Goal: Subscribe to service/newsletter

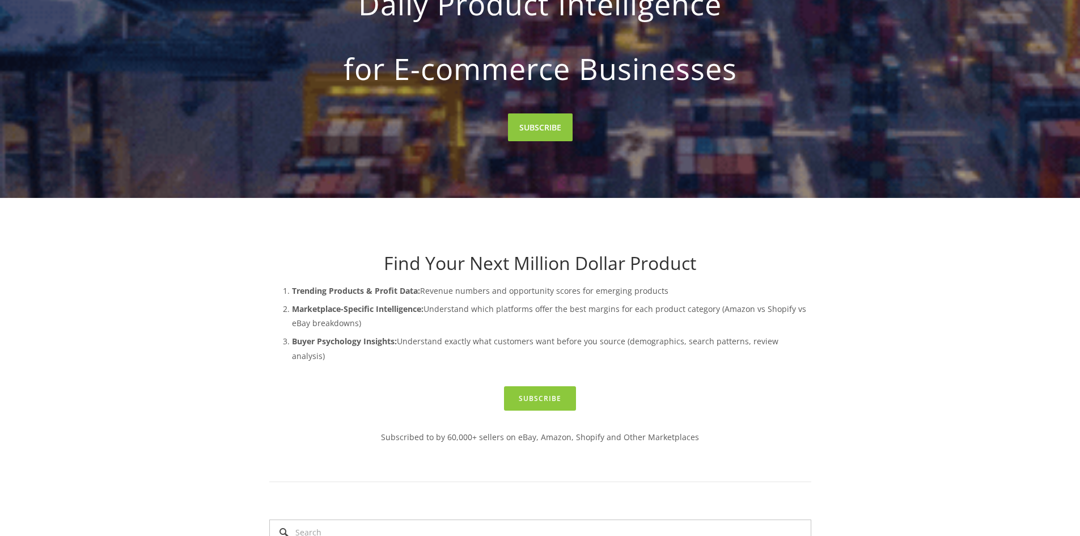
scroll to position [227, 0]
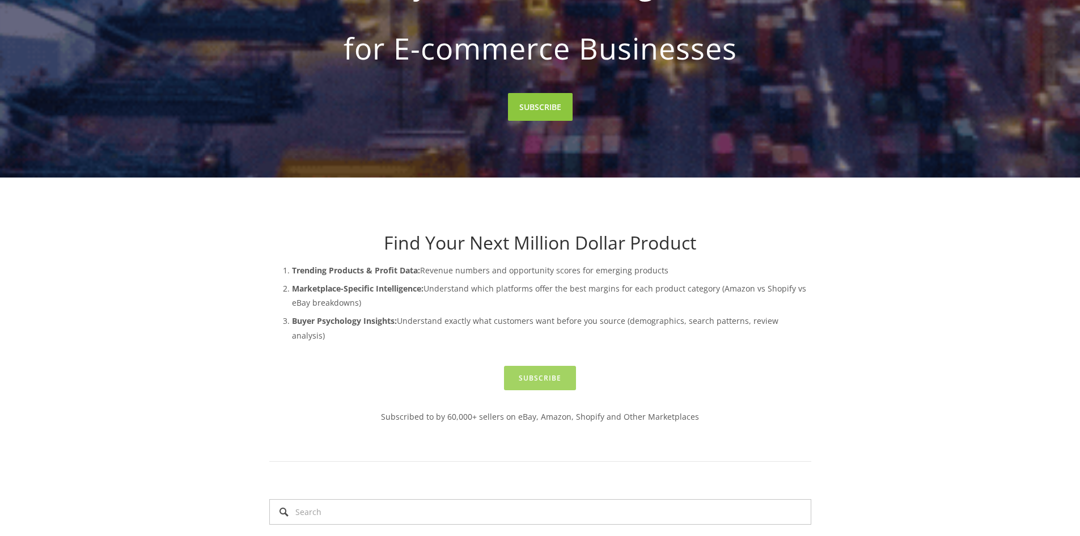
click at [545, 366] on link "Subscribe" at bounding box center [540, 378] width 72 height 24
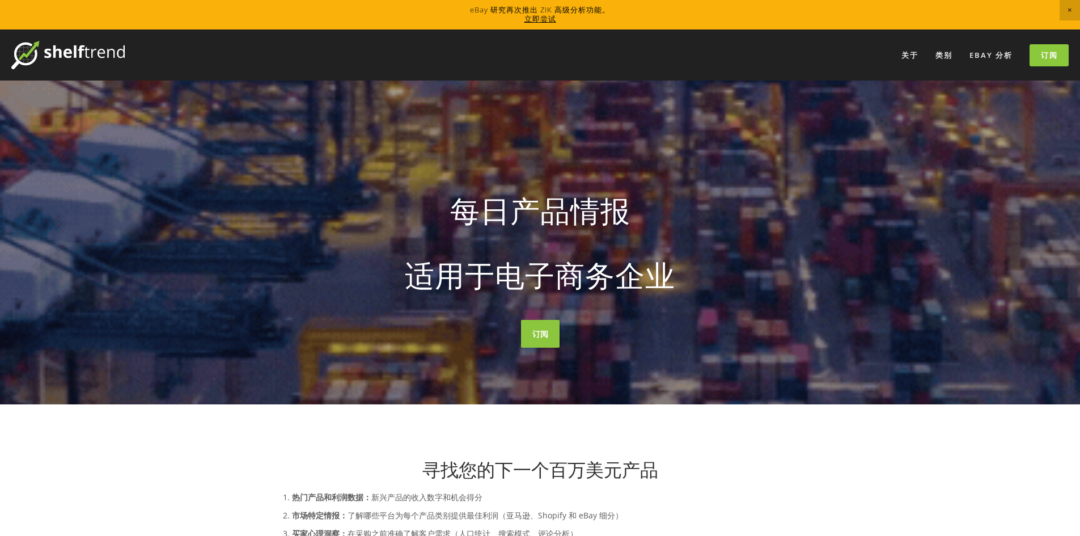
click at [763, 481] on div "寻找您的下一个百万美元产品 热门产品和利润数据： 新兴产品的收入数字和机会得分 市场特定情报： 了解哪些平台为每个产品类别提供最佳利润（亚马逊、Shopify…" at bounding box center [540, 499] width 542 height 82
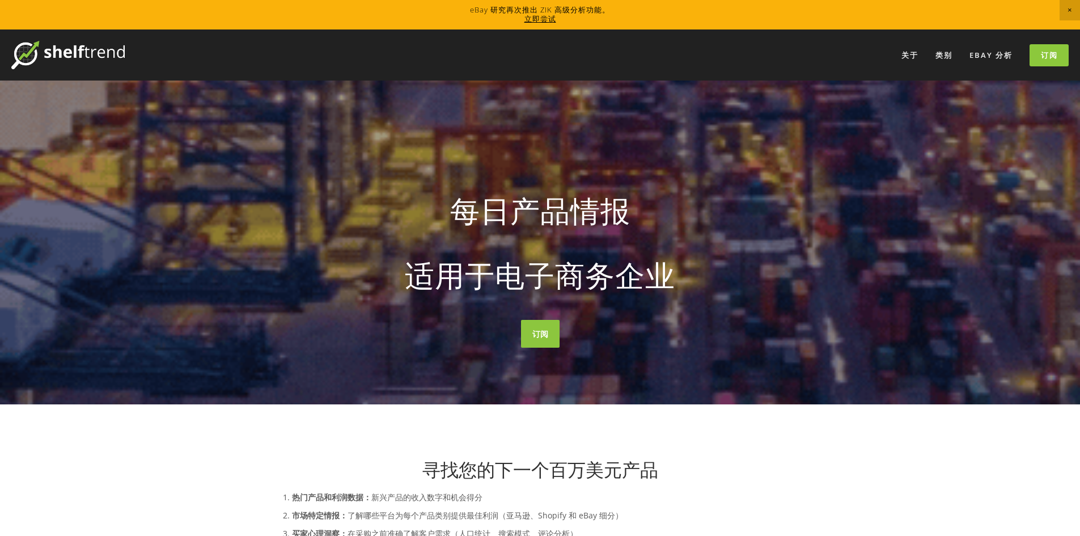
scroll to position [170, 0]
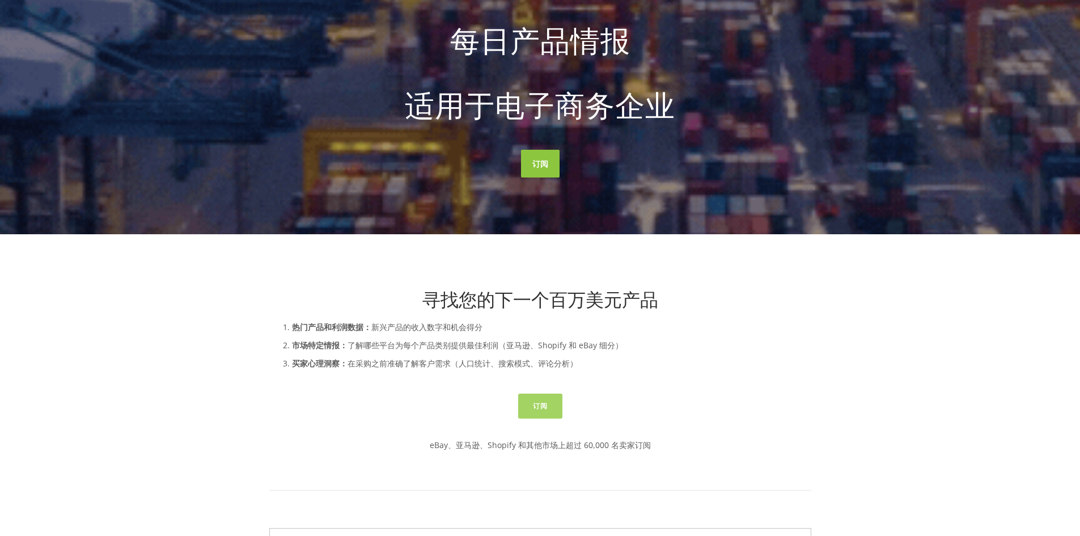
click at [541, 403] on font "订阅" at bounding box center [540, 406] width 15 height 10
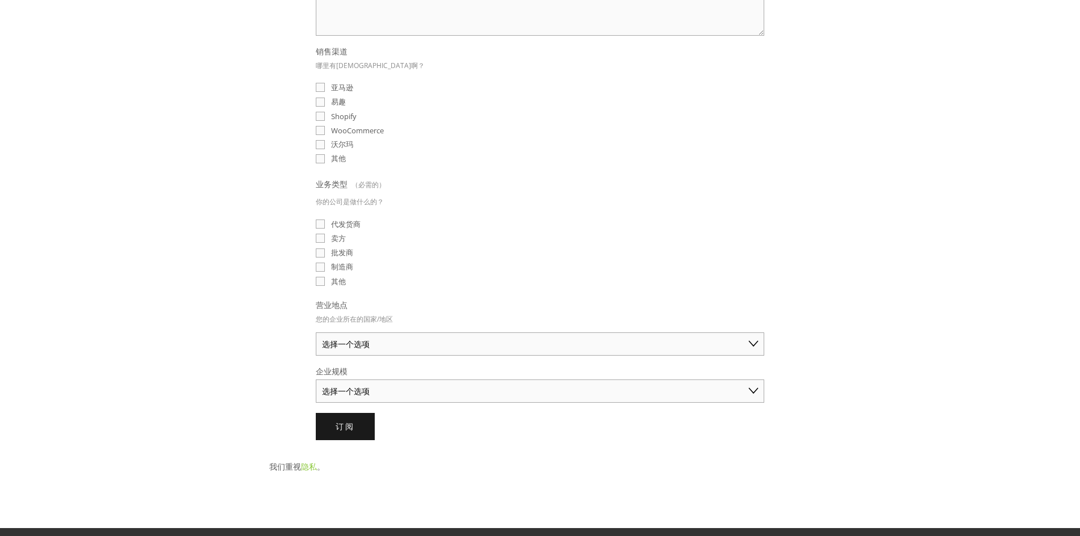
scroll to position [283, 0]
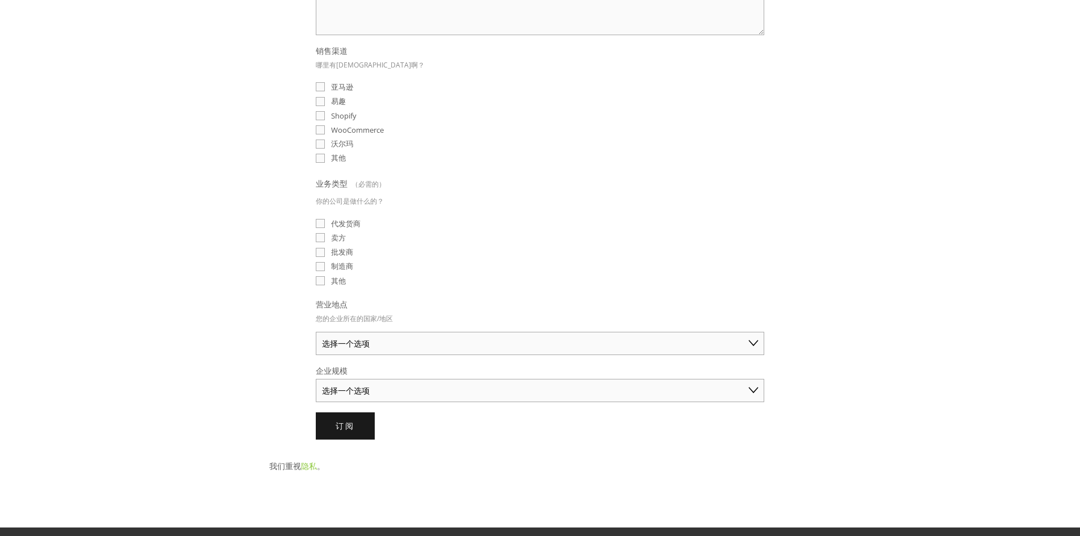
click at [481, 351] on select "选择一个选项 澳大利亚 美国 英国 中国 日本 德国 加拿大 其他" at bounding box center [540, 343] width 448 height 23
click at [458, 383] on select "选择一个选项 个人商家（年销售额低于 5 万美元） 小型企业（年销售额 5 万至 25 万美元） 成熟企业（年销售额超过 25 万美元）" at bounding box center [540, 390] width 448 height 23
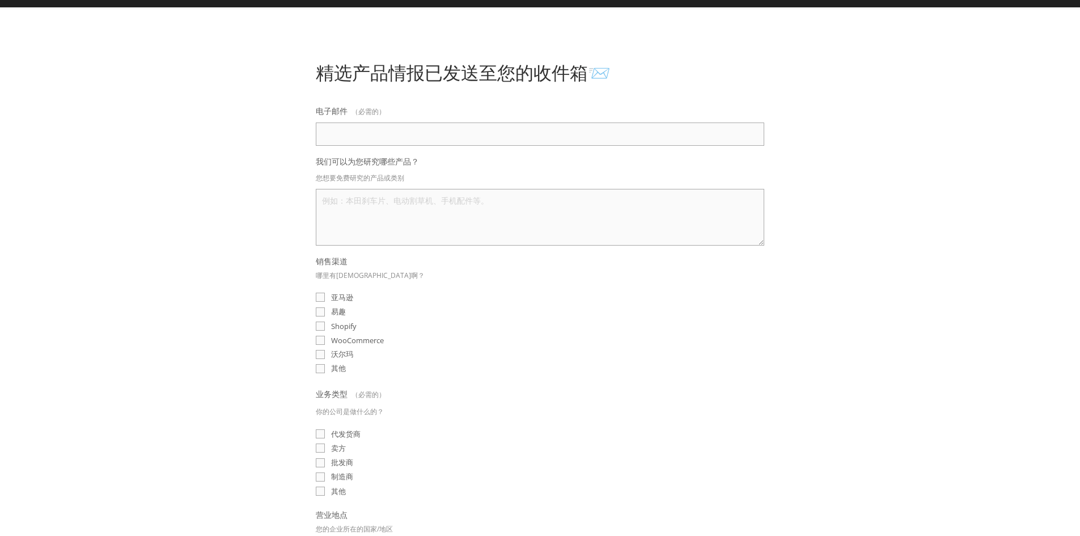
scroll to position [57, 0]
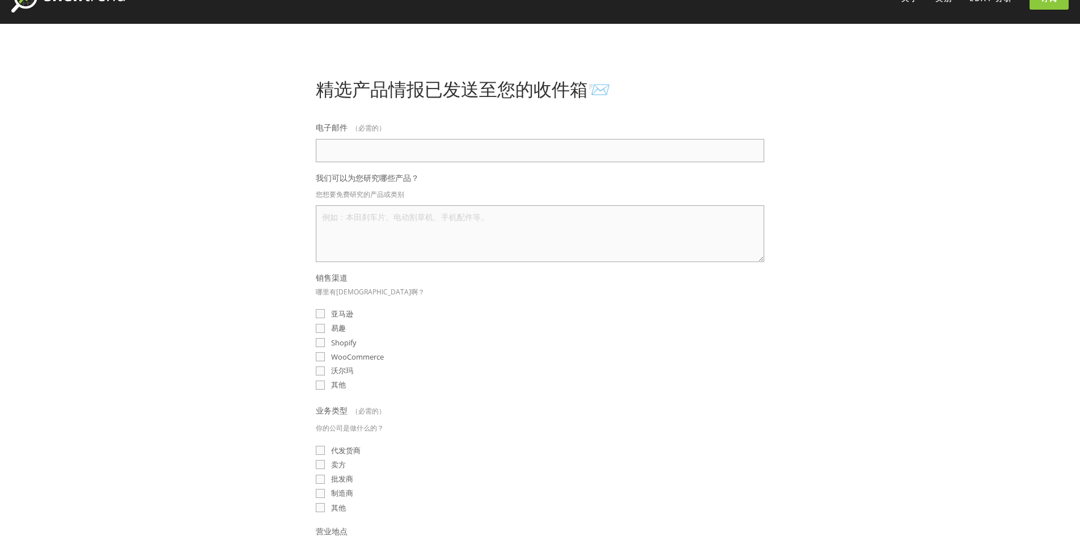
click at [458, 153] on input "电子邮件 （必需的）" at bounding box center [540, 150] width 448 height 23
click at [349, 159] on input "电子邮件 （必需的）" at bounding box center [540, 150] width 448 height 23
paste input "ebay@hkaffinity.com"
type input "ebay@hkaffinity.com"
click at [475, 227] on textarea "我们可以为您研究哪些产品？" at bounding box center [540, 233] width 448 height 57
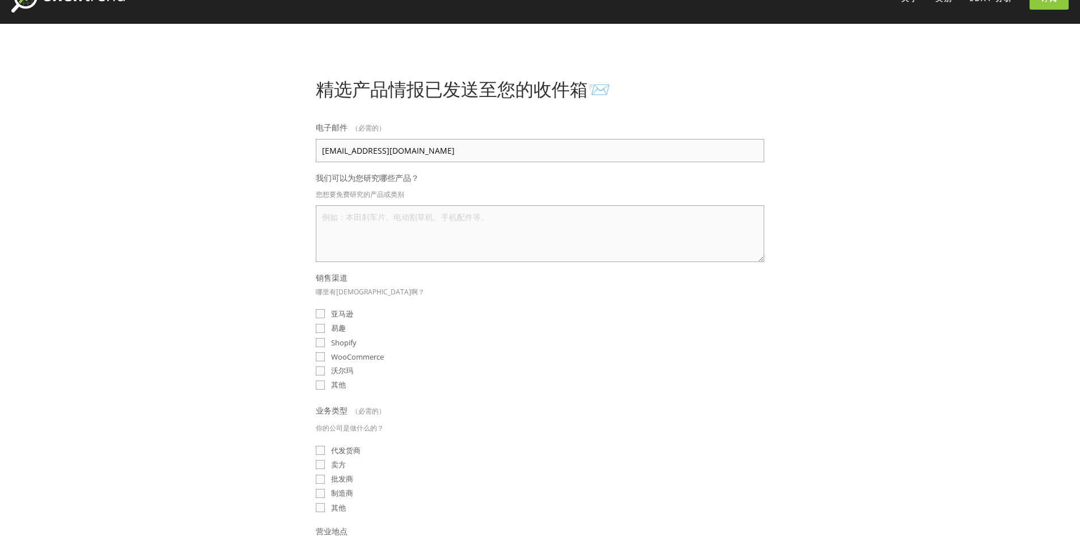
click at [505, 247] on textarea "我们可以为您研究哪些产品？" at bounding box center [540, 233] width 448 height 57
click at [486, 235] on textarea "我们可以为您研究哪些产品？" at bounding box center [540, 233] width 448 height 57
click at [522, 226] on textarea "我们可以为您研究哪些产品？" at bounding box center [540, 233] width 448 height 57
paste textarea "PLC Processors, Industrial Robot Parts, Industrial Automation, PLCs& HMIs, ABB,…"
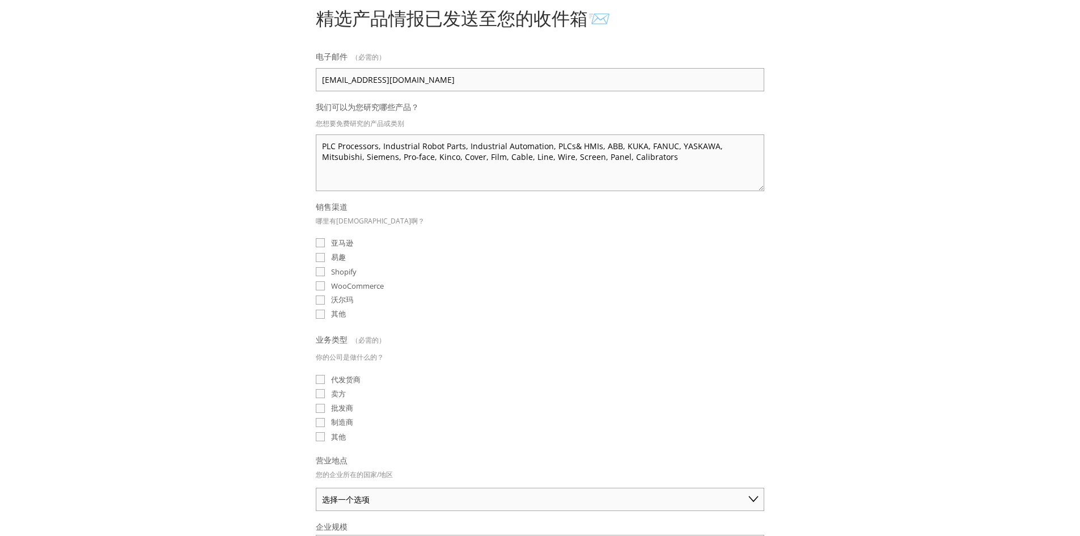
scroll to position [227, 0]
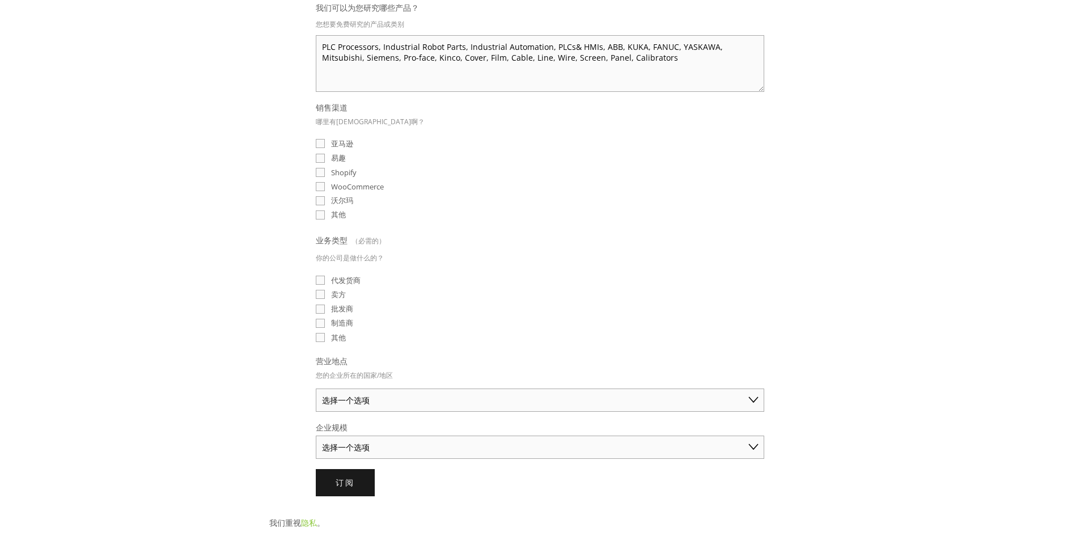
type textarea "PLC Processors, Industrial Robot Parts, Industrial Automation, PLCs& HMIs, ABB,…"
click at [326, 159] on label "易趣" at bounding box center [331, 157] width 30 height 11
click at [325, 159] on input "易趣" at bounding box center [320, 158] width 9 height 9
checkbox input "true"
click at [330, 298] on label "卖方" at bounding box center [331, 294] width 30 height 11
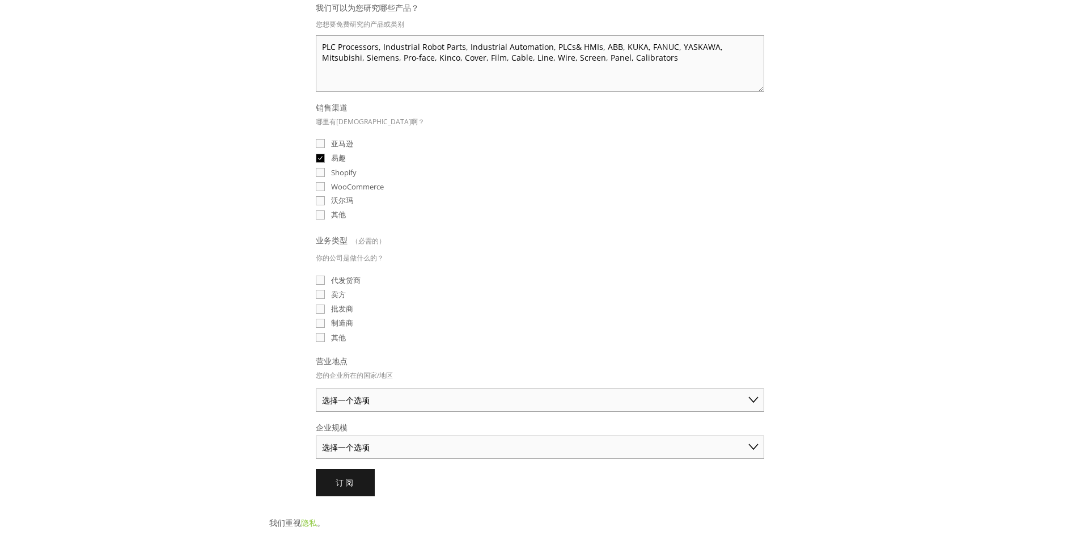
click at [325, 298] on input "卖方" at bounding box center [320, 294] width 9 height 9
checkbox input "true"
click at [388, 400] on select "选择一个选项 澳大利亚 美国 英国 中国 日本 德国 加拿大 其他" at bounding box center [540, 399] width 448 height 23
select select "China"
click at [316, 388] on select "选择一个选项 澳大利亚 美国 英国 中国 日本 德国 加拿大 其他" at bounding box center [540, 399] width 448 height 23
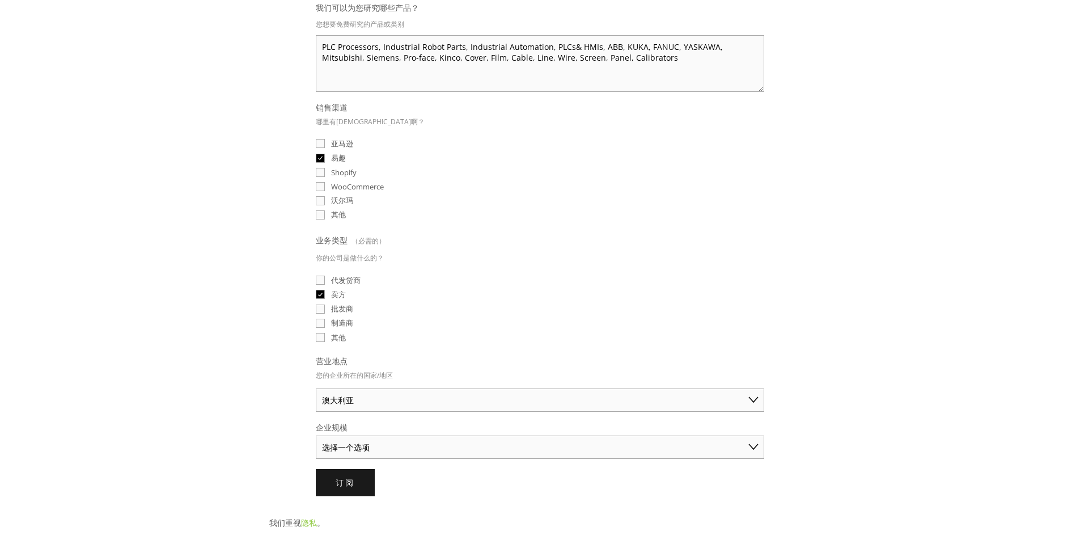
click at [373, 451] on select "选择一个选项 个人商家（年销售额低于 5 万美元） 小型企业（年销售额 5 万至 25 万美元） 成熟企业（年销售额超过 25 万美元）" at bounding box center [540, 446] width 448 height 23
select select "Small Business ($50K - $250K annual sales)"
click at [316, 435] on select "选择一个选项 个人商家（年销售额低于 5 万美元） 小型企业（年销售额 5 万至 25 万美元） 成熟企业（年销售额超过 25 万美元）" at bounding box center [540, 446] width 448 height 23
click at [370, 487] on button "订阅 订阅" at bounding box center [345, 482] width 59 height 27
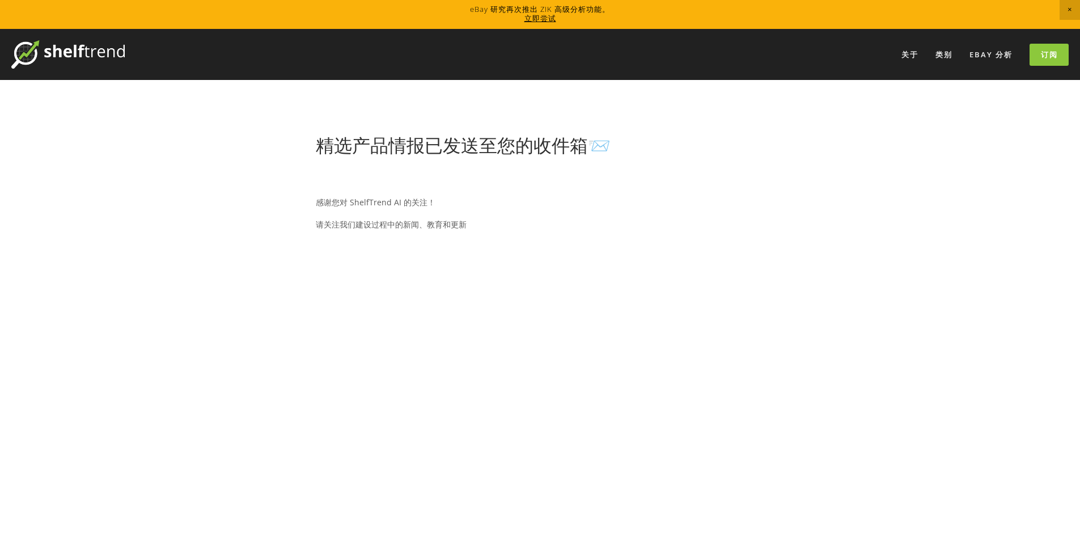
scroll to position [0, 0]
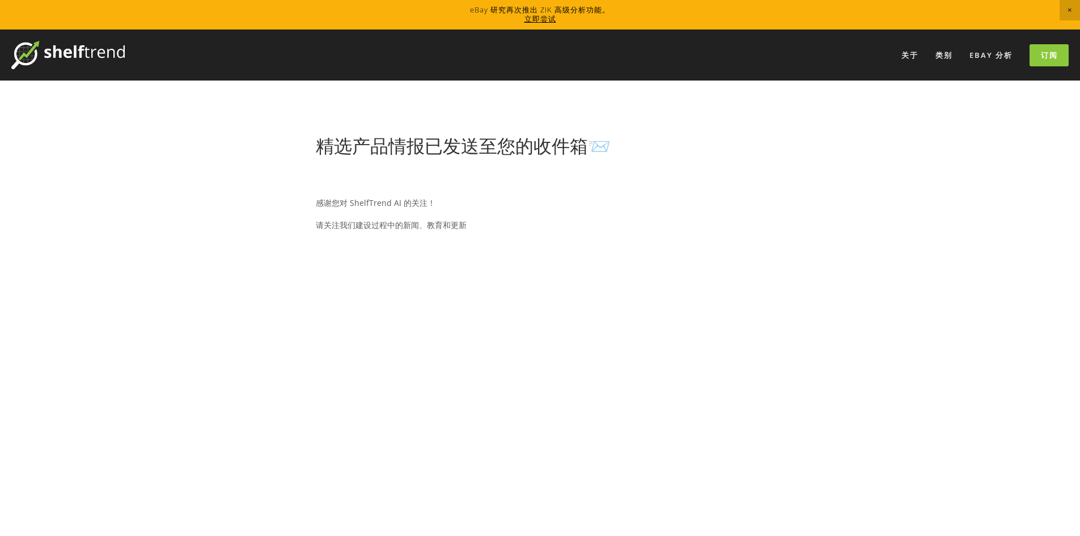
click at [541, 19] on font "立即尝试" at bounding box center [540, 19] width 32 height 10
click at [611, 400] on div "感谢您对 ShelfTrend AI 的关注！ 请关注我们建设过程中的新闻、教育和更新" at bounding box center [540, 449] width 448 height 546
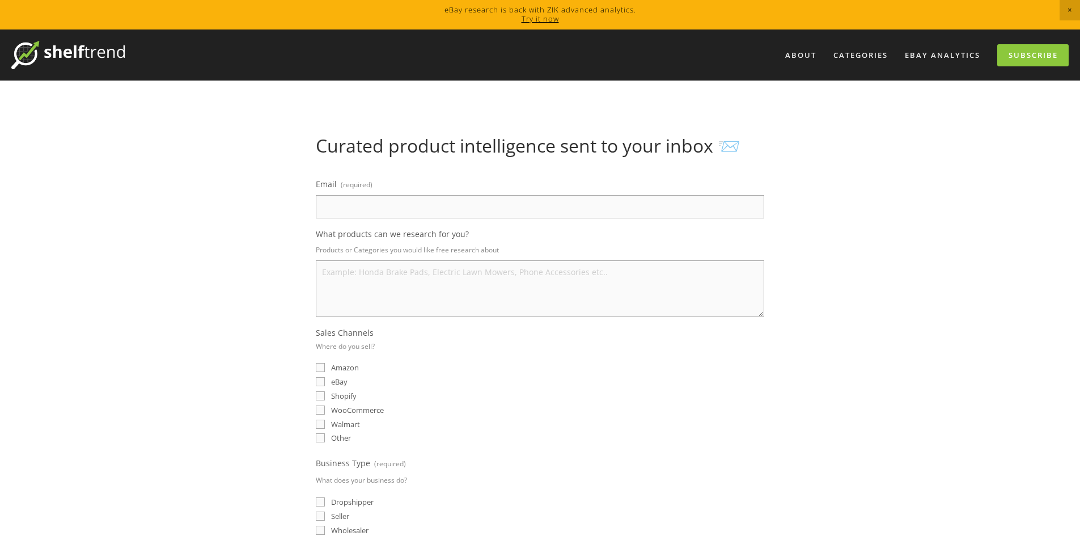
click at [746, 444] on fieldset "Sales Channels Where do you sell? Amazon eBay Shopify WooCommerce Walmart Other" at bounding box center [540, 386] width 448 height 118
click at [328, 381] on label "eBay" at bounding box center [332, 381] width 32 height 10
click at [325, 381] on input "eBay" at bounding box center [320, 381] width 9 height 9
checkbox input "true"
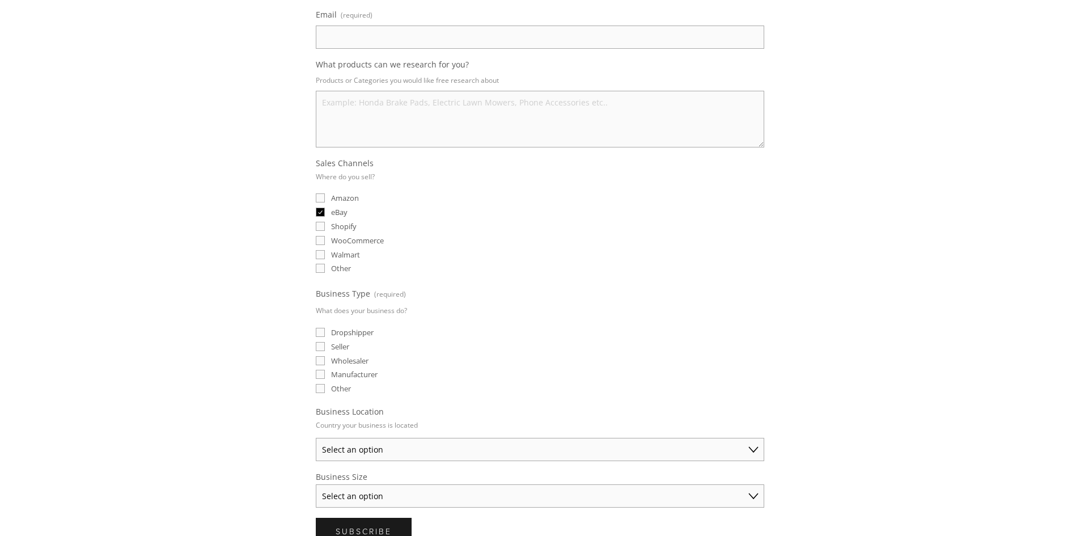
scroll to position [170, 0]
drag, startPoint x: 345, startPoint y: 347, endPoint x: 351, endPoint y: 343, distance: 7.4
click at [342, 347] on span "Seller" at bounding box center [340, 346] width 18 height 10
click at [325, 347] on input "Seller" at bounding box center [320, 345] width 9 height 9
checkbox input "true"
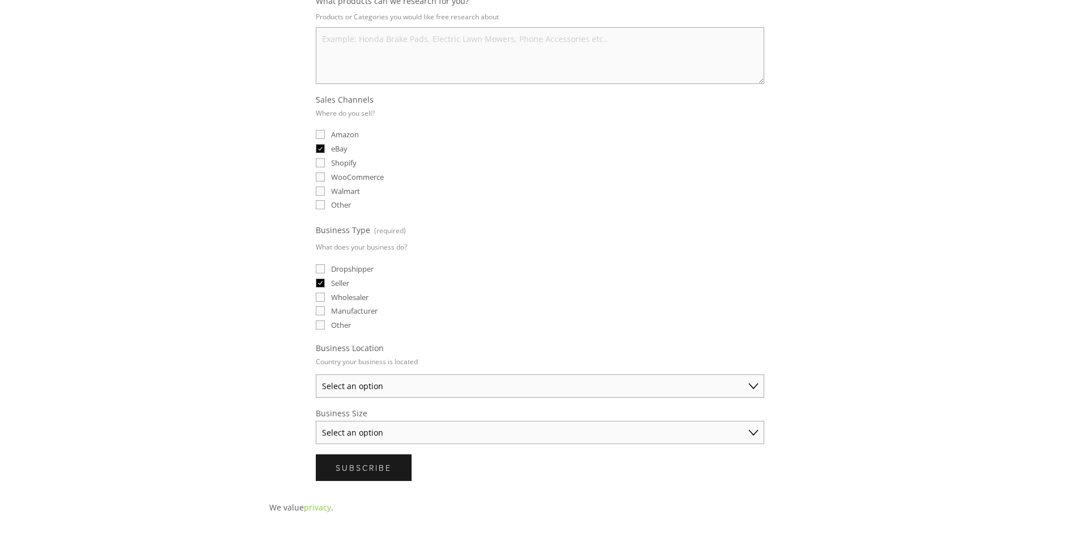
scroll to position [283, 0]
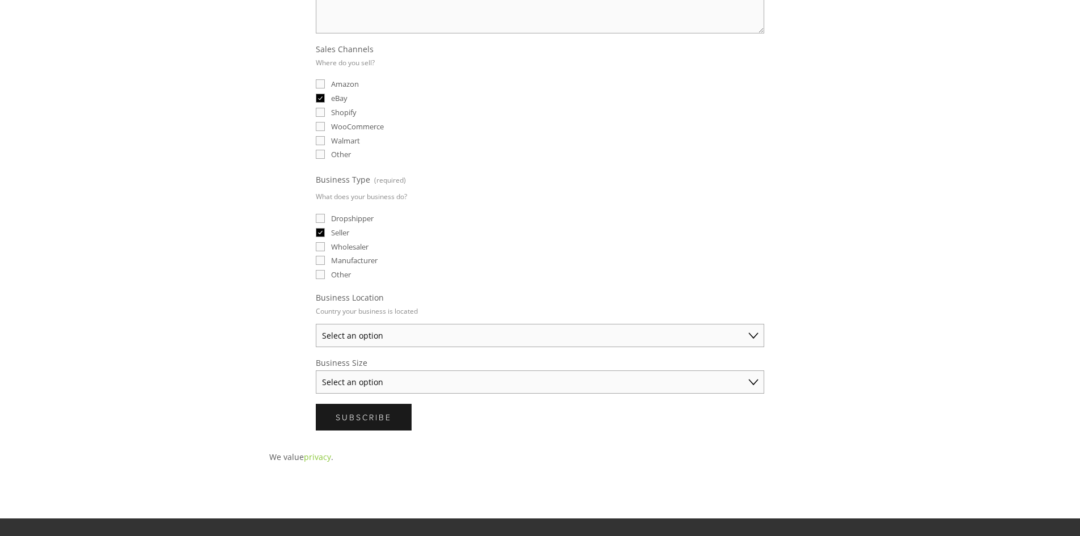
click at [396, 327] on select "Select an option Australia United States United Kingdom China Japan Germany Can…" at bounding box center [540, 335] width 448 height 23
select select "China"
click at [316, 324] on select "Select an option Australia United States United Kingdom China Japan Germany Can…" at bounding box center [540, 335] width 448 height 23
click at [416, 391] on select "Select an option Solo Merchant (under $50K annual sales) Small Business ($50K -…" at bounding box center [540, 381] width 448 height 23
select select "Small Business ($50K - $250K annual sales)"
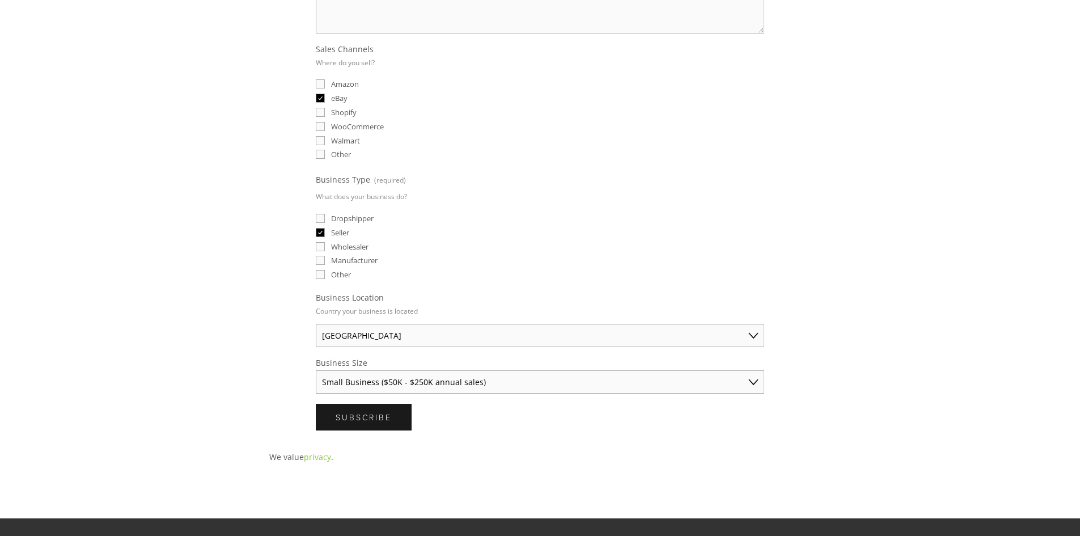
click at [316, 370] on select "Select an option Solo Merchant (under $50K annual sales) Small Business ($50K -…" at bounding box center [540, 381] width 448 height 23
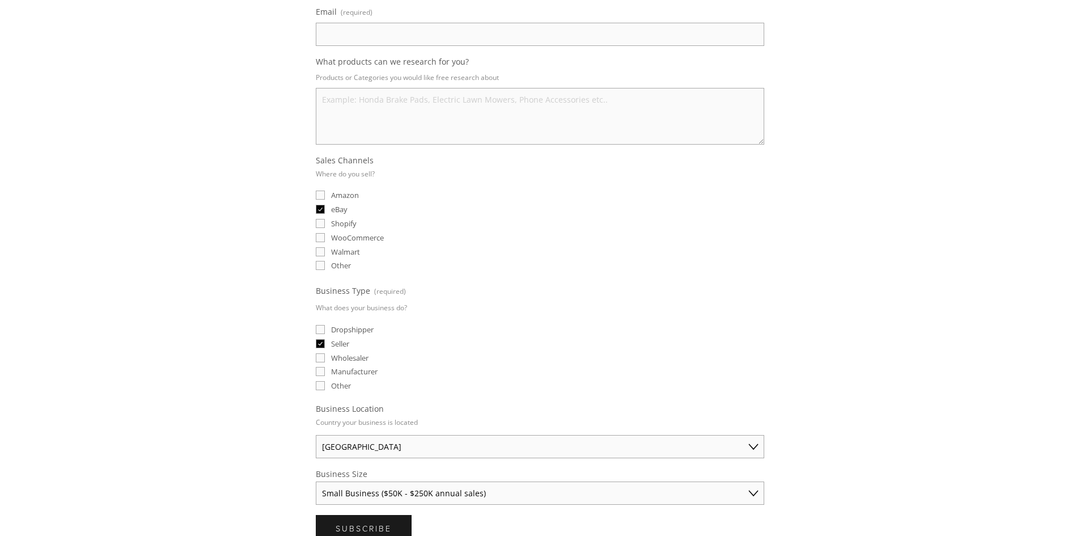
scroll to position [57, 0]
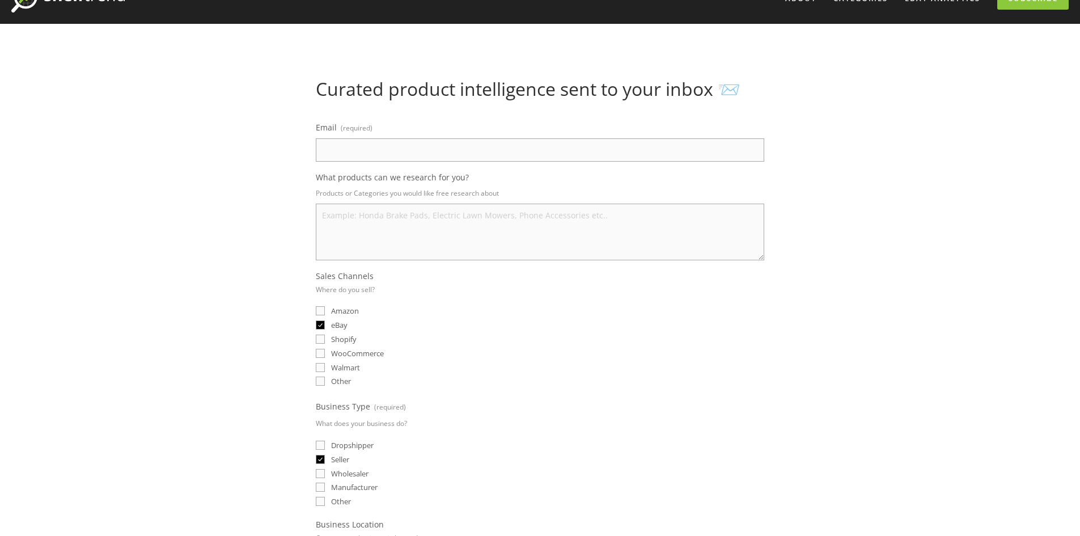
click at [453, 235] on textarea "What products can we research for you?" at bounding box center [540, 231] width 448 height 57
click at [474, 120] on label "Email (required)" at bounding box center [540, 129] width 448 height 19
click at [474, 138] on input "Email (required)" at bounding box center [540, 149] width 448 height 23
click at [459, 160] on input "Email (required)" at bounding box center [540, 149] width 448 height 23
click at [462, 141] on input "Email (required)" at bounding box center [540, 149] width 448 height 23
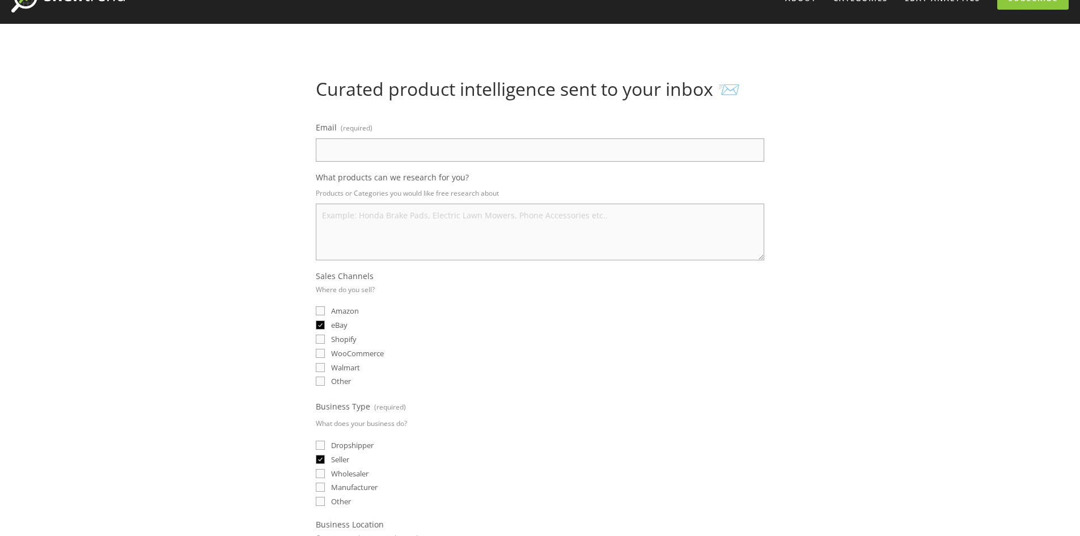
paste input "ebay@hkaffinity.com"
type input "ebay@hkaffinity.com"
click at [443, 218] on textarea "What products can we research for you?" at bounding box center [540, 231] width 448 height 57
click at [417, 214] on textarea "What products can we research for you?" at bounding box center [540, 231] width 448 height 57
paste textarea "PLC Processors, Industrial Robot Parts, Industrial Automation, PLCs& HMIs, ABB,…"
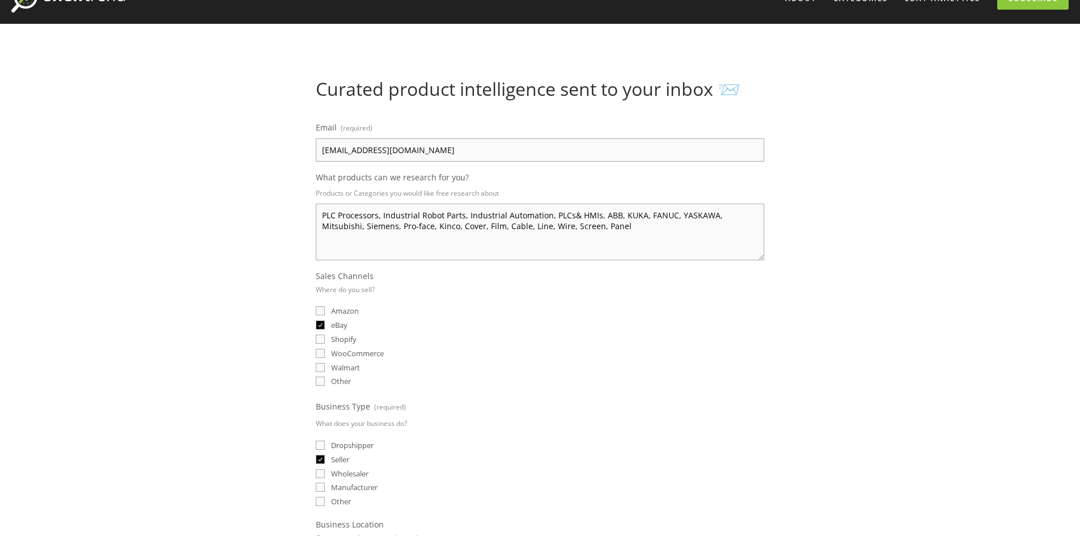
click at [425, 235] on textarea "PLC Processors, Industrial Robot Parts, Industrial Automation, PLCs& HMIs, ABB,…" at bounding box center [540, 231] width 448 height 57
click at [411, 228] on textarea "PLC Processors, Industrial Robot Parts, Industrial Automation, PLCs& HMIs, ABB,…" at bounding box center [540, 231] width 448 height 57
click at [568, 227] on textarea "PLC Processors, Industrial Robot Parts, Industrial Automation, PLCs& HMIs, ABB,…" at bounding box center [540, 231] width 448 height 57
paste textarea "Calibrators"
click at [556, 228] on textarea "PLC Processors, Industrial Robot Parts, Industrial Automation, PLCs& HMIs, ABB,…" at bounding box center [540, 231] width 448 height 57
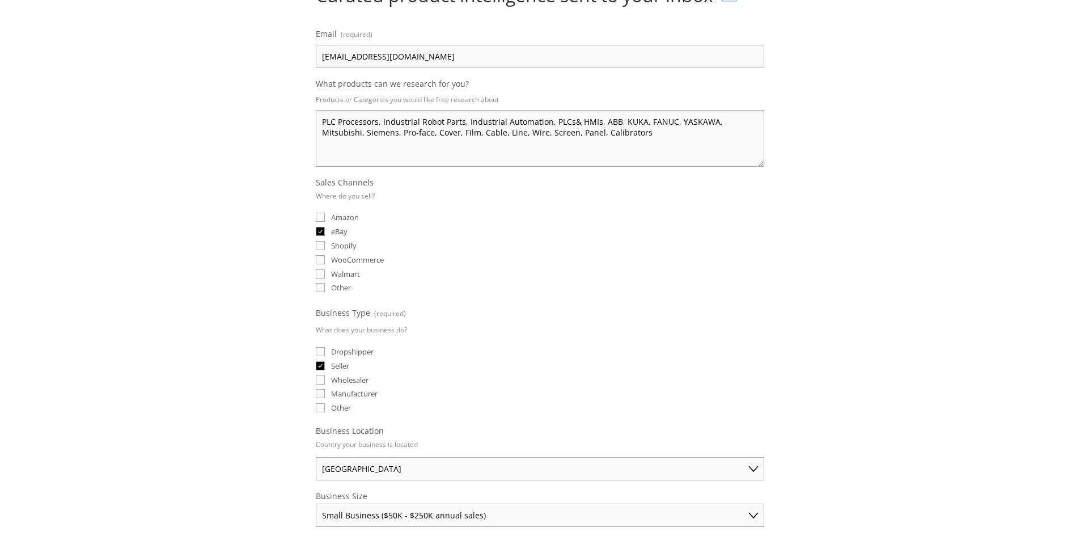
scroll to position [170, 0]
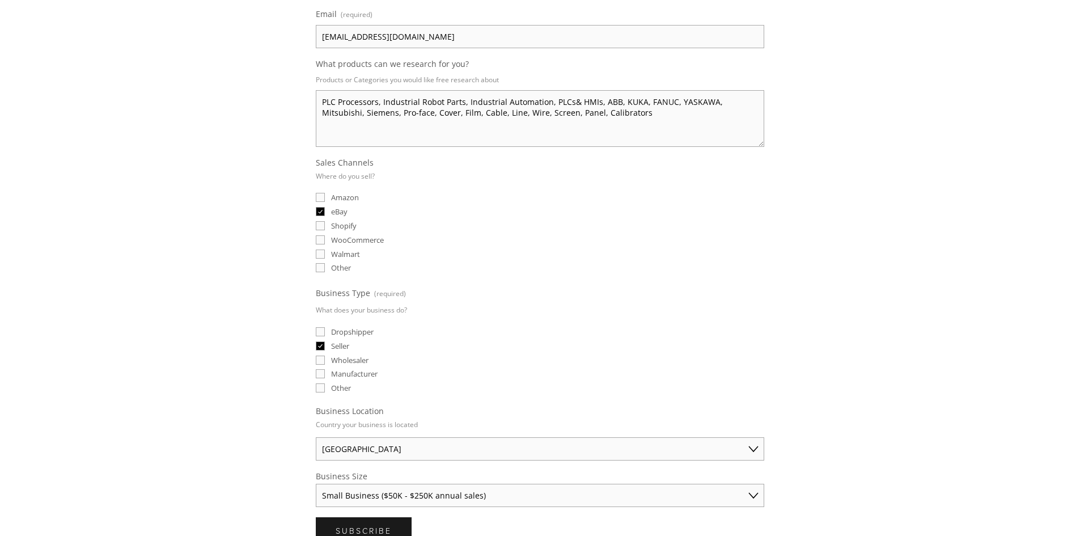
type textarea "PLC Processors, Industrial Robot Parts, Industrial Automation, PLCs& HMIs, ABB,…"
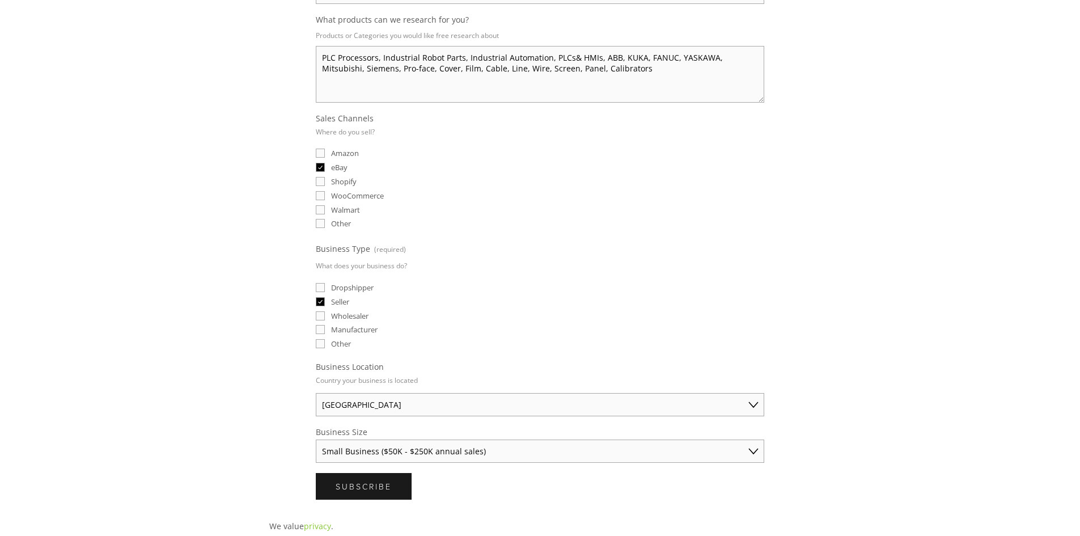
scroll to position [397, 0]
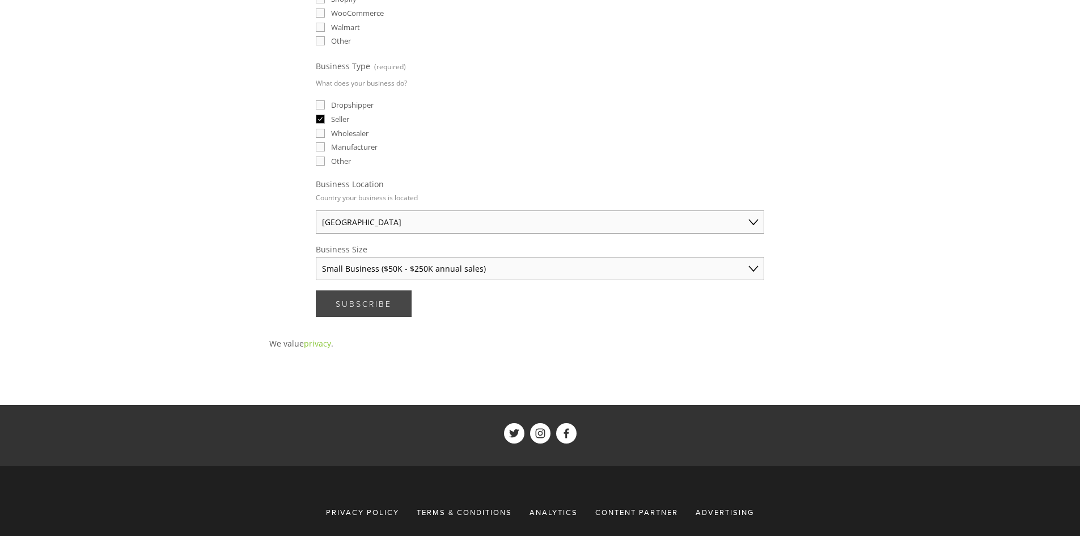
click at [386, 299] on span "Subscribe" at bounding box center [363, 303] width 56 height 11
